Goal: Information Seeking & Learning: Find contact information

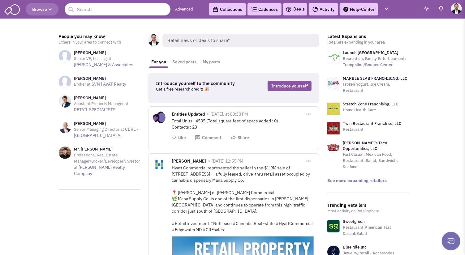
click at [111, 13] on input "text" at bounding box center [118, 9] width 106 height 12
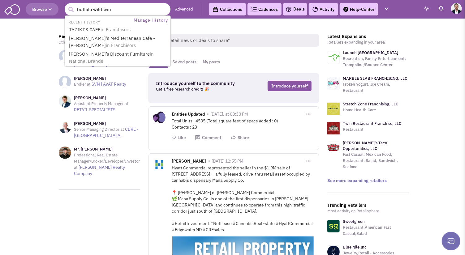
type input "buffalo wild wing"
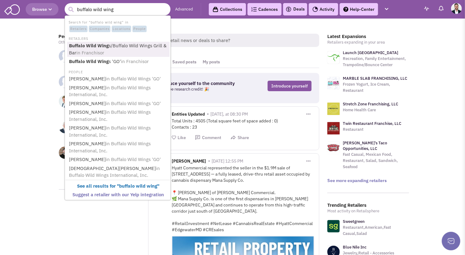
click at [123, 46] on link "Buffalo Wild Wing s/Buffalo Wild Wings Grill & Bar in Franchisor" at bounding box center [118, 49] width 102 height 15
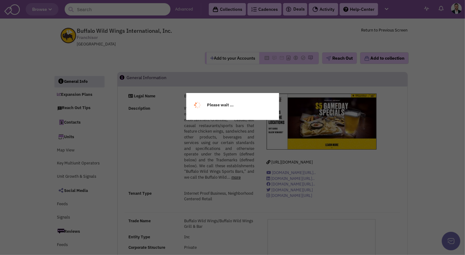
select select
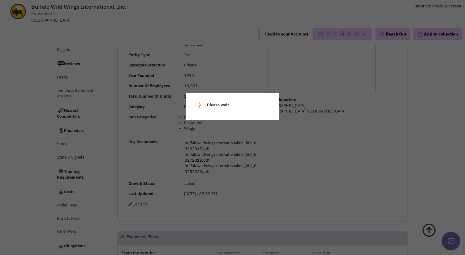
select select
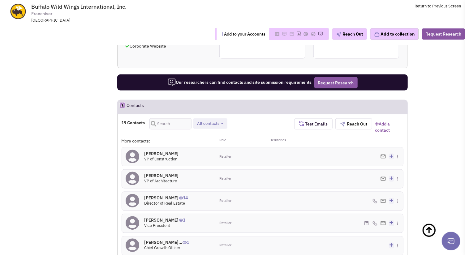
scroll to position [529, 0]
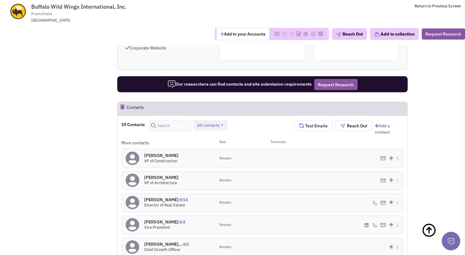
click at [220, 122] on button "All contacts" at bounding box center [210, 125] width 30 height 6
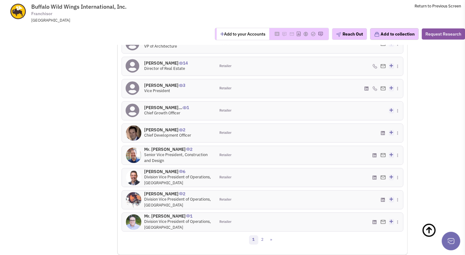
scroll to position [667, 0]
click at [262, 235] on link "2" at bounding box center [262, 239] width 9 height 9
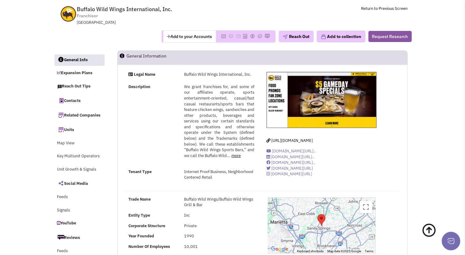
scroll to position [0, 0]
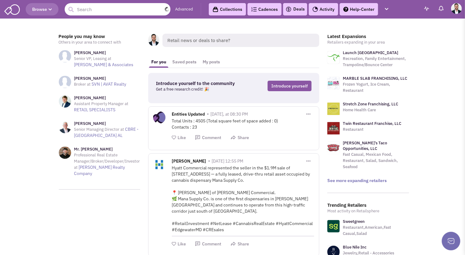
drag, startPoint x: 119, startPoint y: 11, endPoint x: 125, endPoint y: 6, distance: 7.4
click at [119, 11] on input "text" at bounding box center [118, 9] width 106 height 12
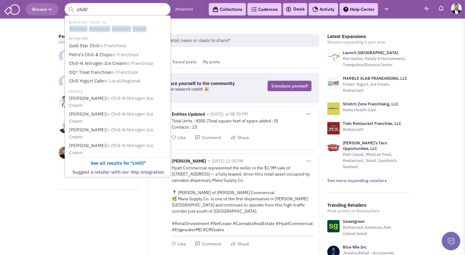
type input "chilli's"
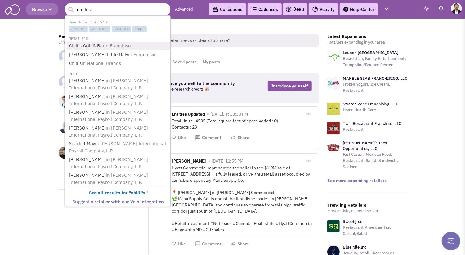
click at [121, 45] on span "in Franchisor" at bounding box center [119, 46] width 28 height 6
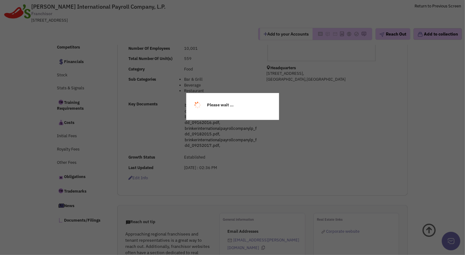
select select
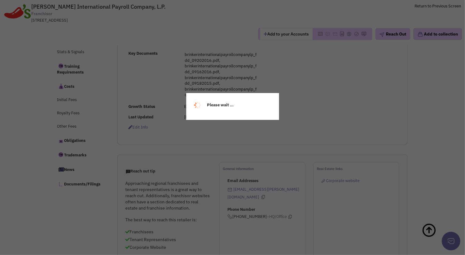
scroll to position [247, 0]
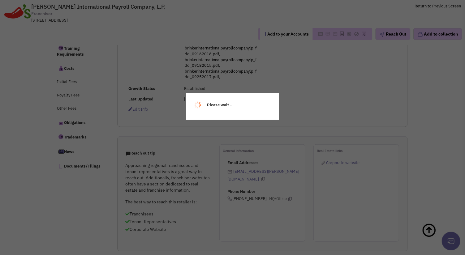
select select
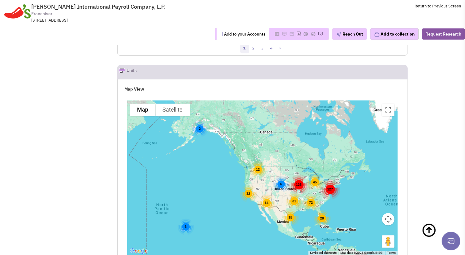
scroll to position [935, 0]
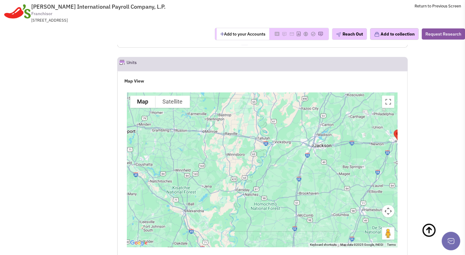
drag, startPoint x: 294, startPoint y: 192, endPoint x: 166, endPoint y: 272, distance: 150.6
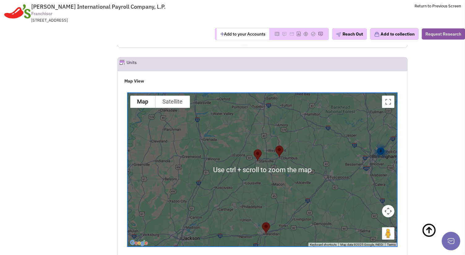
scroll to position [970, 0]
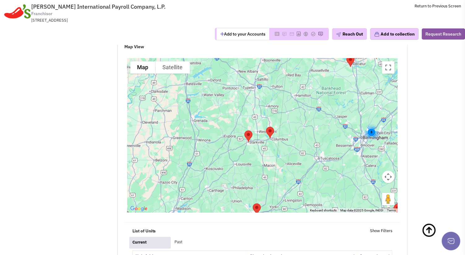
drag, startPoint x: 254, startPoint y: 165, endPoint x: 240, endPoint y: 192, distance: 30.7
click at [240, 192] on div "3" at bounding box center [262, 135] width 271 height 155
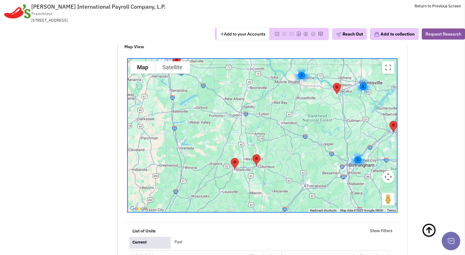
click at [235, 158] on img "Valenti Southeast Management" at bounding box center [234, 164] width 13 height 16
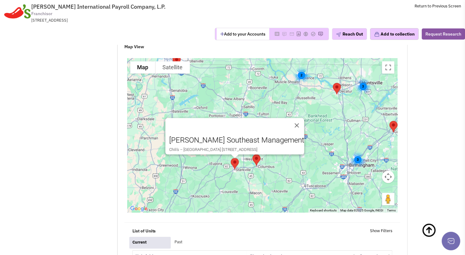
click at [257, 155] on img "Valenti Southeast Management" at bounding box center [256, 160] width 13 height 16
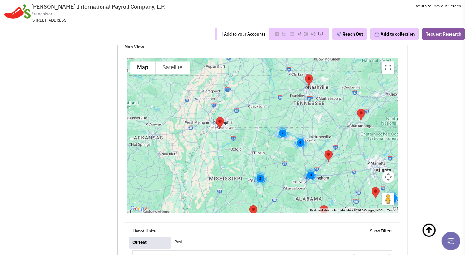
drag, startPoint x: 242, startPoint y: 139, endPoint x: 253, endPoint y: 152, distance: 17.3
click at [250, 149] on div "3 4 2 2 2" at bounding box center [262, 135] width 271 height 155
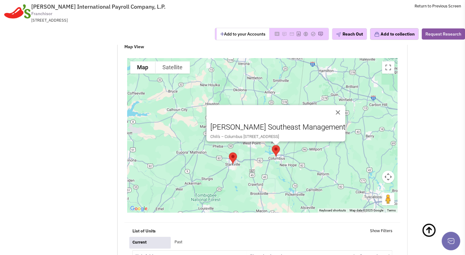
click at [231, 150] on img "Valenti Southeast Management" at bounding box center [232, 158] width 13 height 16
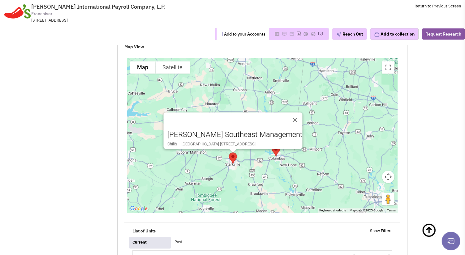
click at [235, 130] on link "[PERSON_NAME] Southeast Management" at bounding box center [234, 134] width 135 height 9
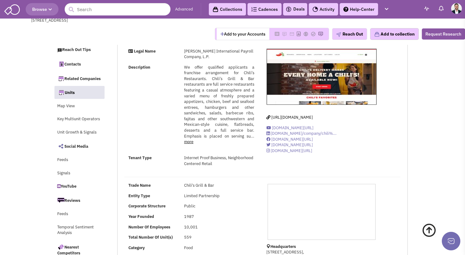
select select
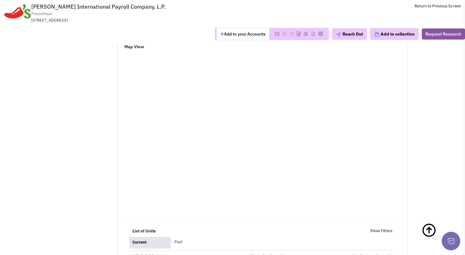
drag, startPoint x: 100, startPoint y: 64, endPoint x: 93, endPoint y: 32, distance: 32.0
click at [73, 9] on span "[PERSON_NAME] International Payroll Company, L.P." at bounding box center [98, 6] width 134 height 7
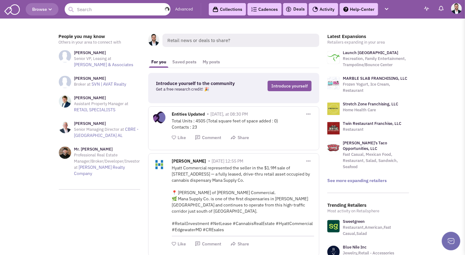
click at [112, 9] on input "text" at bounding box center [118, 9] width 106 height 12
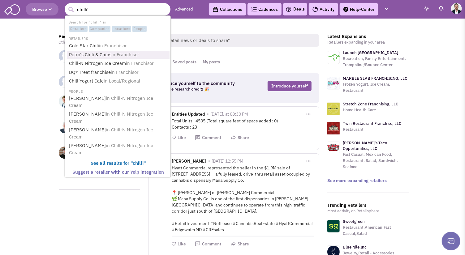
type input "chilli's"
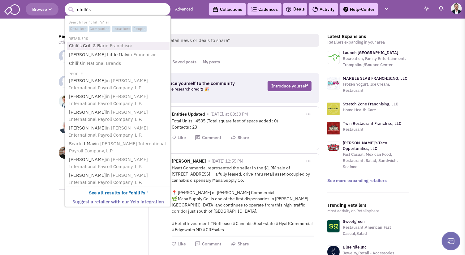
click at [101, 46] on link "Chili's Grill & Bar in Franchisor" at bounding box center [118, 46] width 102 height 8
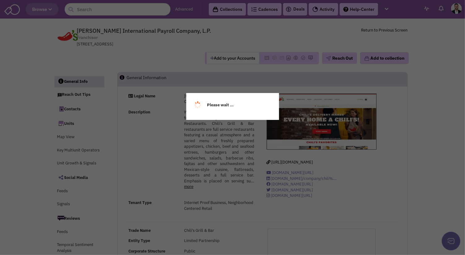
select select
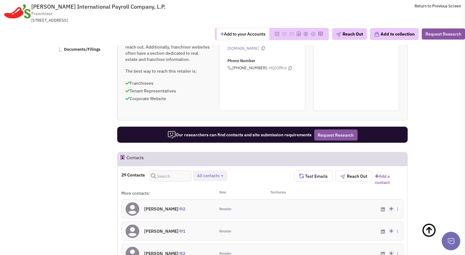
scroll to position [481, 0]
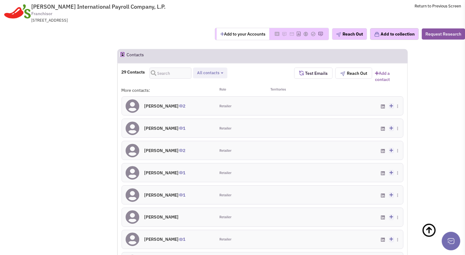
click at [217, 72] on span "All contacts" at bounding box center [208, 72] width 22 height 5
click at [214, 96] on label "Tenant representatives" at bounding box center [225, 99] width 60 height 8
click at [202, 97] on input "Tenant representatives" at bounding box center [202, 97] width 0 height 0
select select "2"
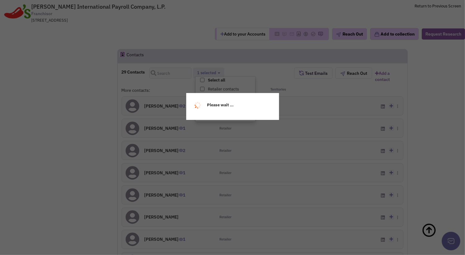
scroll to position [5, 0]
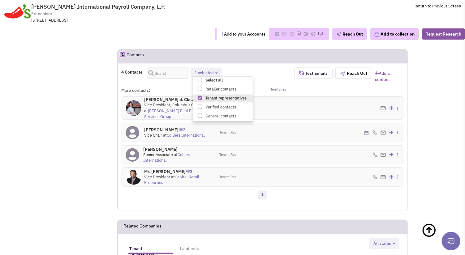
click at [156, 100] on h4 "[PERSON_NAME] d. Cla... 20" at bounding box center [177, 100] width 67 height 6
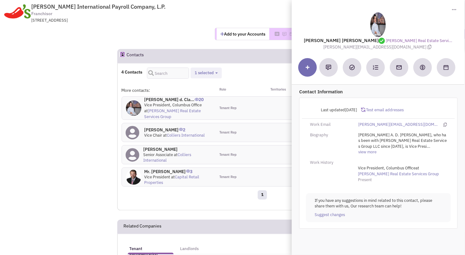
click at [160, 58] on header "Contacts Request Research" at bounding box center [262, 56] width 290 height 14
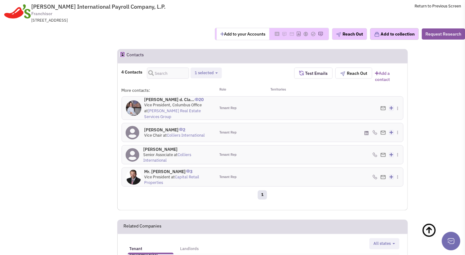
click at [212, 70] on button "1 selected" at bounding box center [206, 73] width 27 height 6
click at [199, 96] on span at bounding box center [200, 98] width 4 height 4
click at [199, 97] on input "Tenant representatives" at bounding box center [199, 97] width 0 height 0
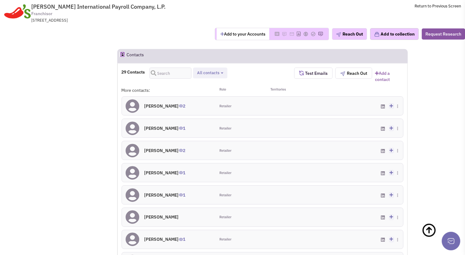
click at [208, 74] on span "All contacts" at bounding box center [208, 72] width 22 height 5
click at [204, 105] on span at bounding box center [202, 107] width 4 height 4
click at [202, 106] on input "Verified contacts" at bounding box center [202, 106] width 0 height 0
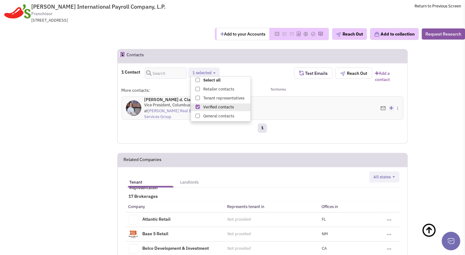
drag, startPoint x: 61, startPoint y: 124, endPoint x: 76, endPoint y: 118, distance: 15.7
click at [202, 73] on span "1 selected" at bounding box center [201, 72] width 19 height 5
click at [196, 88] on span at bounding box center [197, 89] width 4 height 4
click at [197, 88] on input "Retailer contacts" at bounding box center [197, 88] width 0 height 0
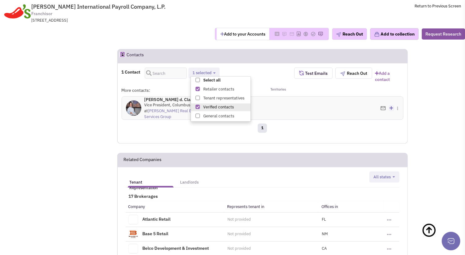
select select "1"
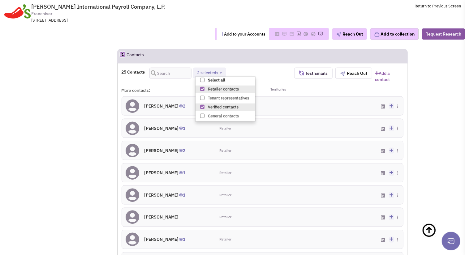
drag, startPoint x: 65, startPoint y: 134, endPoint x: 91, endPoint y: 127, distance: 26.3
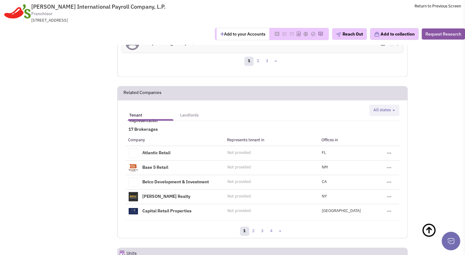
scroll to position [756, 0]
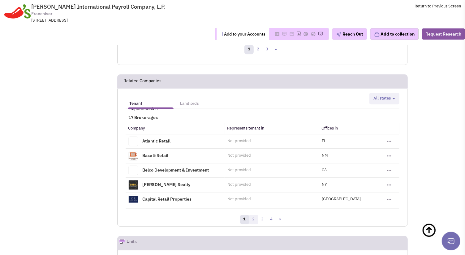
click at [257, 215] on link "2" at bounding box center [253, 219] width 9 height 9
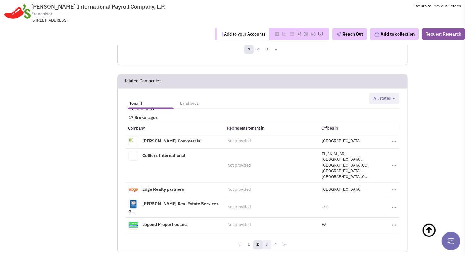
click at [265, 240] on link "3" at bounding box center [266, 244] width 9 height 9
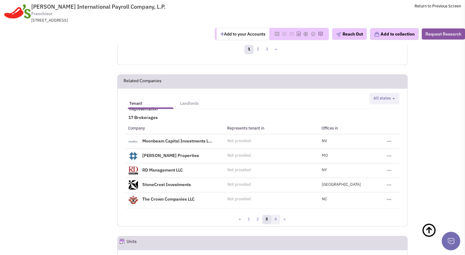
click at [278, 215] on link "4" at bounding box center [275, 219] width 9 height 9
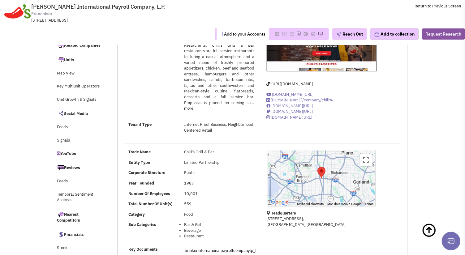
scroll to position [0, 0]
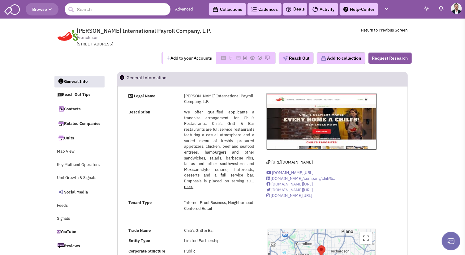
drag, startPoint x: 111, startPoint y: 17, endPoint x: 108, endPoint y: 20, distance: 4.4
click at [110, 18] on header "Browse Advanced Collections Cadences 0 Deals Activity Help-Center Calendar" at bounding box center [232, 9] width 465 height 19
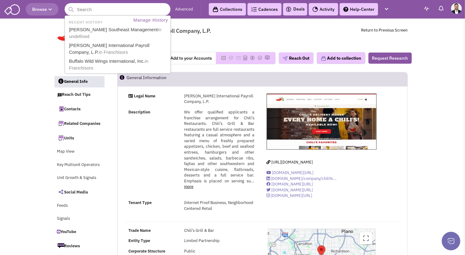
click at [104, 15] on input "text" at bounding box center [118, 9] width 106 height 12
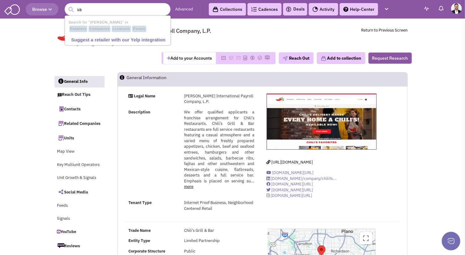
type input "v"
